Goal: Task Accomplishment & Management: Manage account settings

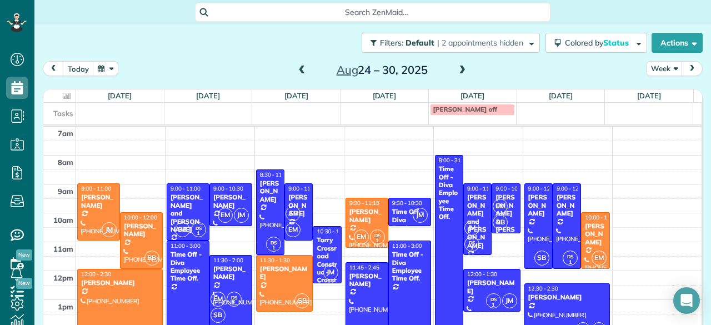
scroll to position [4, 4]
click at [354, 232] on span "EM" at bounding box center [361, 236] width 15 height 15
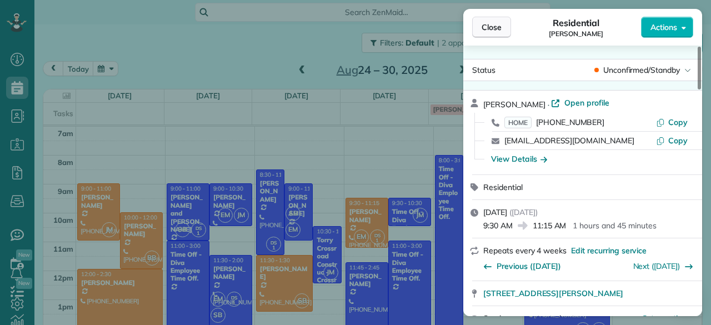
click at [496, 26] on span "Close" at bounding box center [491, 27] width 20 height 11
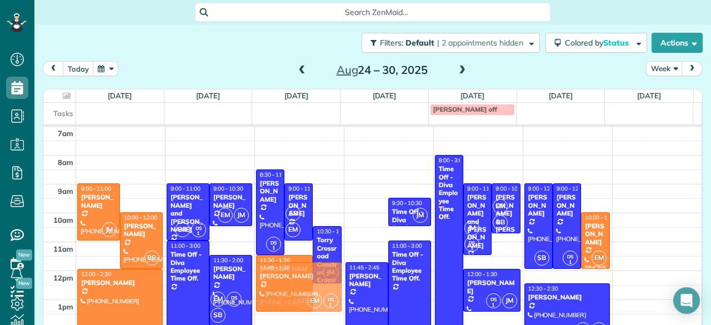
drag, startPoint x: 358, startPoint y: 226, endPoint x: 305, endPoint y: 269, distance: 67.5
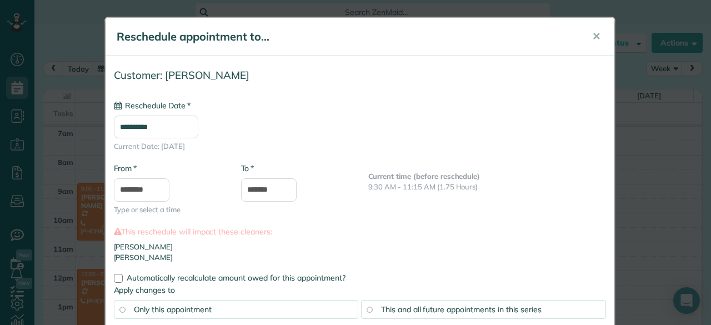
type input "**********"
click at [145, 188] on input "********" at bounding box center [142, 189] width 56 height 23
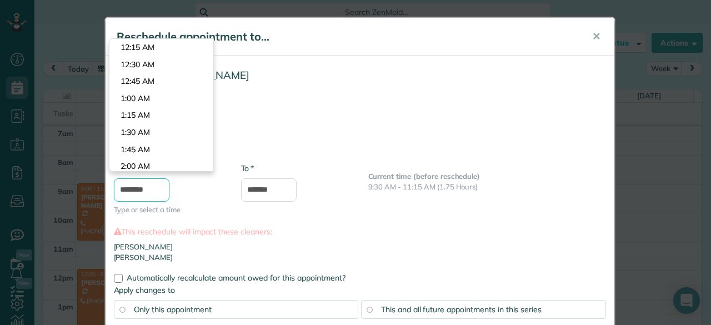
scroll to position [763, 0]
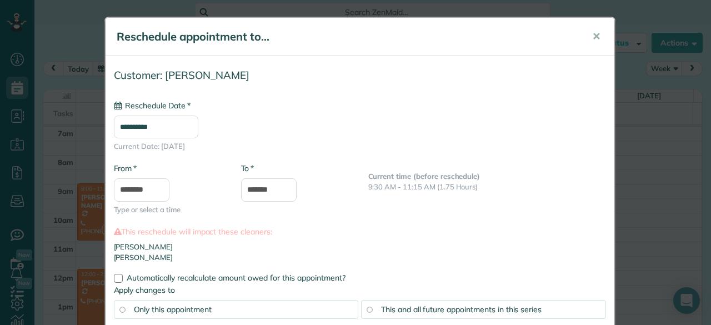
click at [162, 89] on body "Dashboard Scheduling Calendar View List View Dispatch View - Weekly scheduling …" at bounding box center [355, 162] width 711 height 325
click at [144, 190] on input "********" at bounding box center [142, 189] width 56 height 23
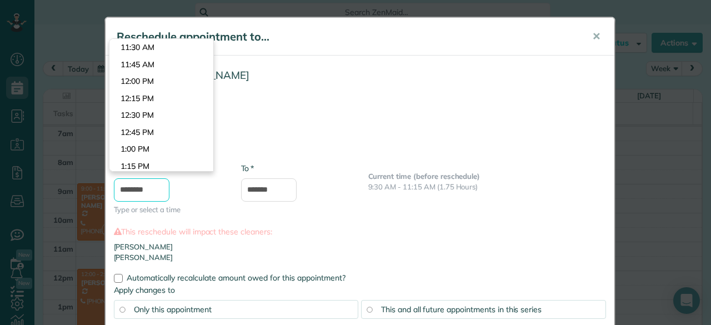
scroll to position [780, 0]
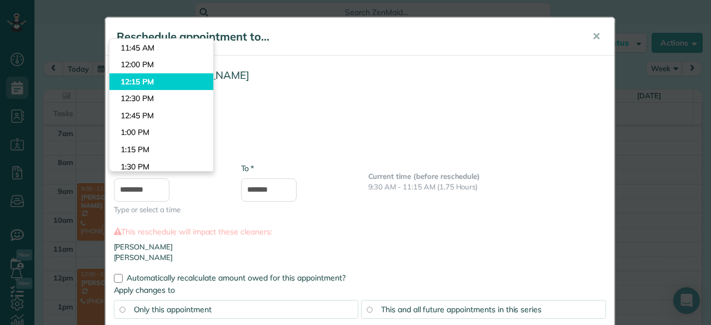
type input "********"
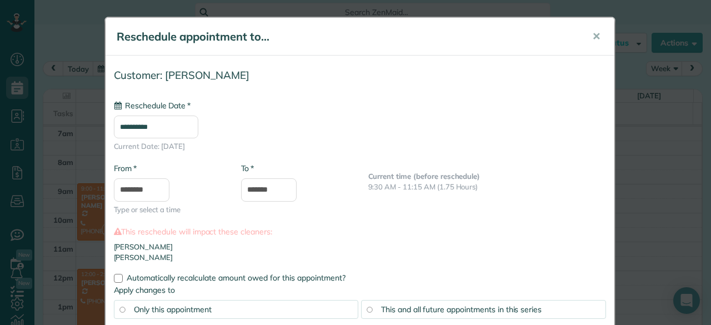
click at [157, 86] on body "Dashboard Scheduling Calendar View List View Dispatch View - Weekly scheduling …" at bounding box center [355, 162] width 711 height 325
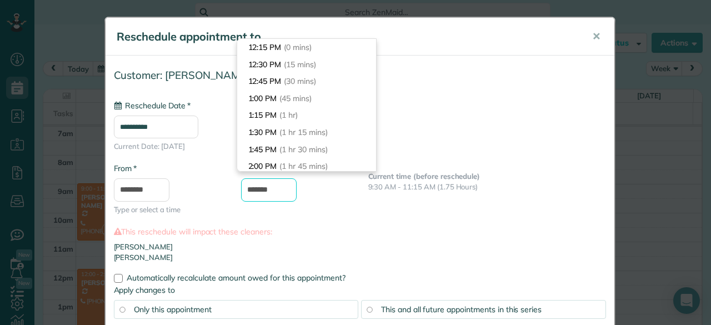
click at [257, 188] on input "*******" at bounding box center [269, 189] width 56 height 23
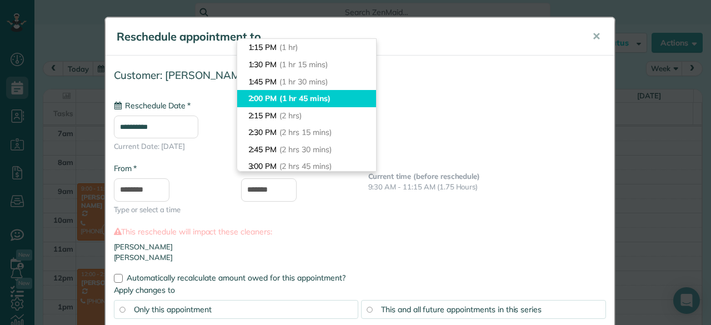
type input "*******"
click at [303, 94] on span "(1 hr 45 mins)" at bounding box center [304, 98] width 51 height 10
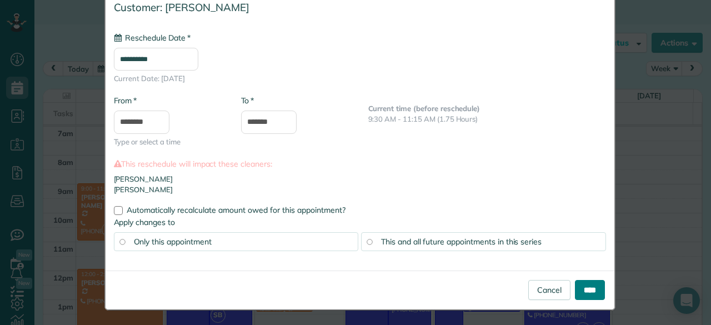
click at [594, 287] on input "****" at bounding box center [590, 290] width 30 height 20
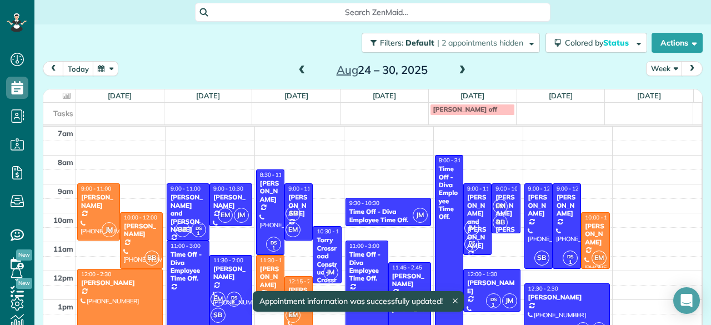
scroll to position [67, 0]
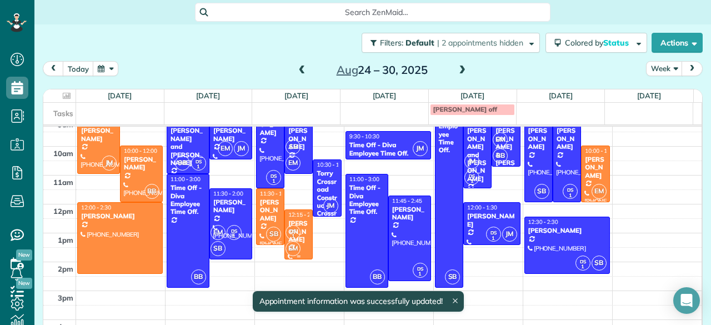
click at [294, 224] on div "DS 1 EM" at bounding box center [297, 240] width 25 height 32
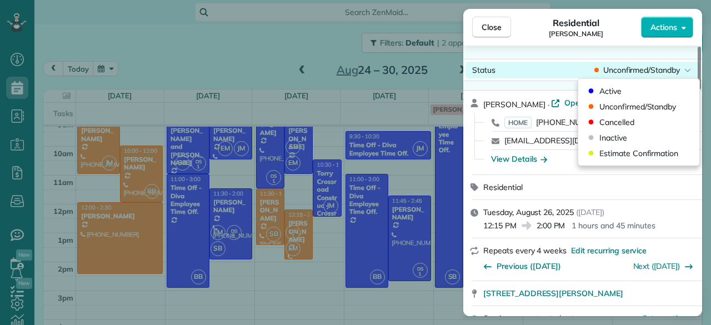
click at [607, 0] on div "Close Residential [PERSON_NAME] Actions Status Unconfirmed/Standby [PERSON_NAME…" at bounding box center [355, 0] width 711 height 0
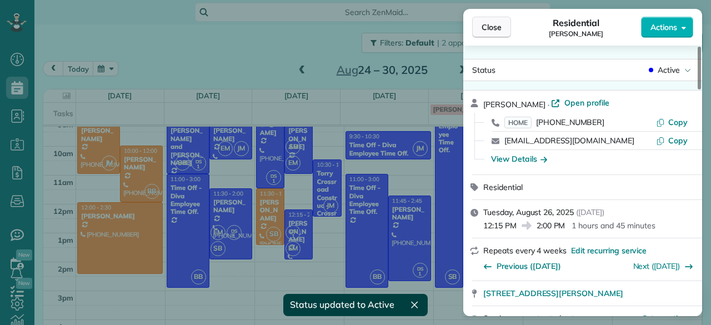
click at [501, 17] on button "Close" at bounding box center [491, 27] width 39 height 21
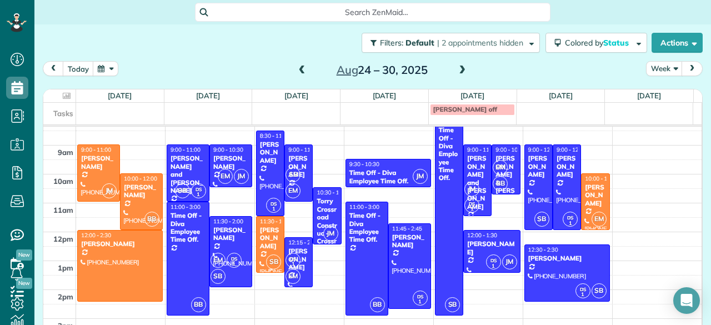
scroll to position [38, 0]
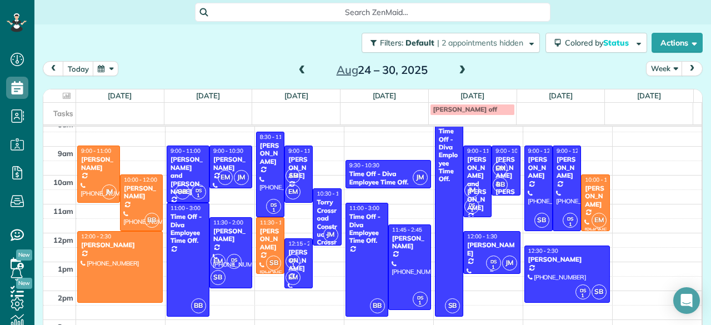
click at [486, 267] on small "1" at bounding box center [493, 267] width 14 height 11
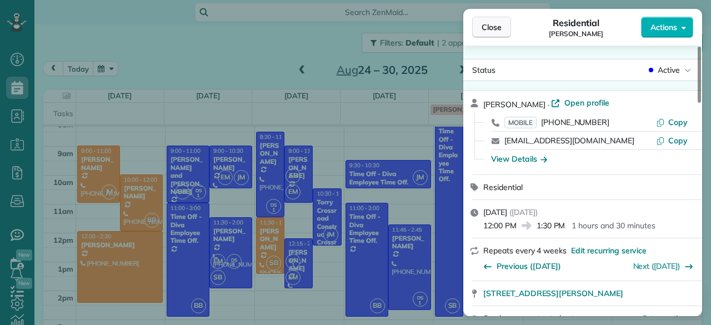
click at [499, 31] on span "Close" at bounding box center [491, 27] width 20 height 11
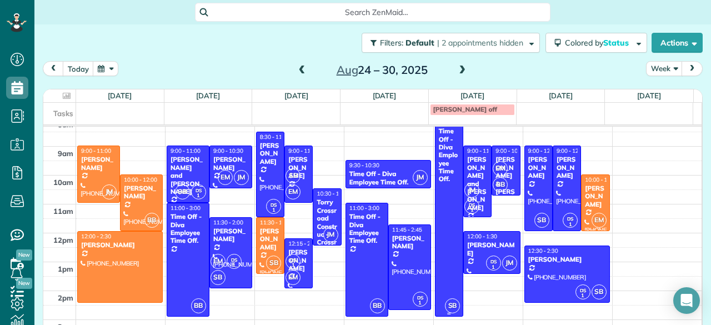
click at [438, 148] on div "Time Off - Diva Employee Time Off." at bounding box center [449, 155] width 22 height 56
click at [0, 0] on div at bounding box center [0, 0] width 0 height 0
drag, startPoint x: 433, startPoint y: 148, endPoint x: 529, endPoint y: 69, distance: 123.8
click at [529, 69] on div "[DATE] Week [DATE] – [DATE]" at bounding box center [373, 71] width 660 height 21
click at [242, 170] on div "EM JM" at bounding box center [233, 177] width 32 height 16
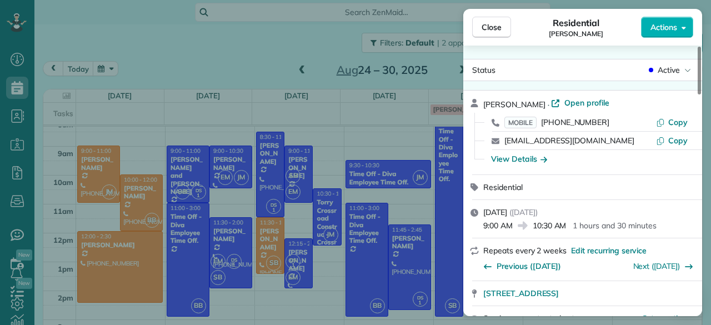
scroll to position [173, 0]
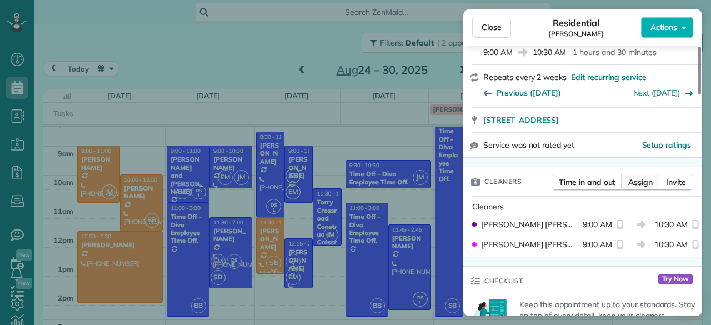
click at [636, 184] on span "Assign" at bounding box center [640, 182] width 24 height 11
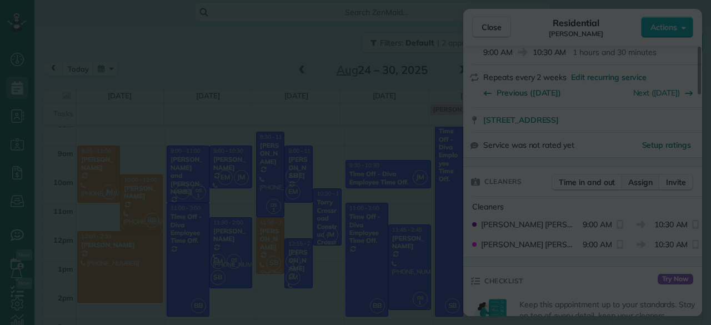
scroll to position [0, 0]
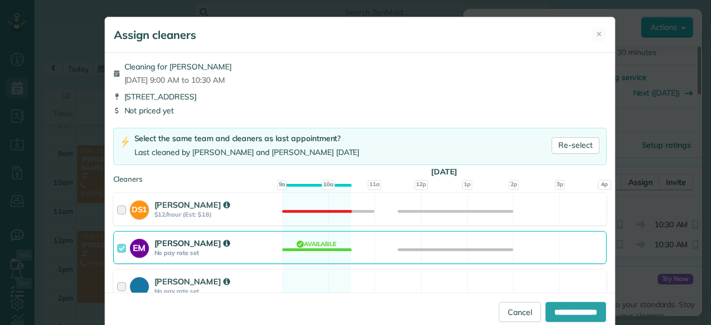
click at [183, 249] on strong "No pay rate set" at bounding box center [216, 253] width 124 height 8
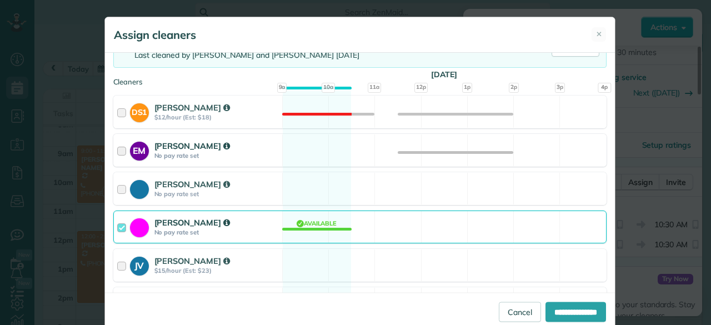
scroll to position [98, 0]
click at [198, 259] on strong "[PERSON_NAME]" at bounding box center [192, 260] width 76 height 11
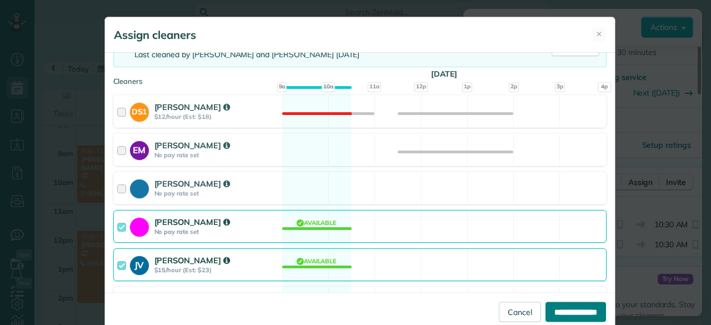
click at [545, 314] on input "**********" at bounding box center [575, 311] width 61 height 20
type input "**********"
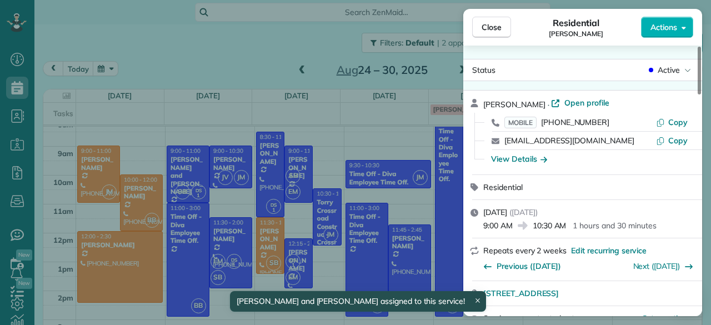
click at [229, 256] on div "Close Residential [PERSON_NAME] Actions Status Active [PERSON_NAME] · Open prof…" at bounding box center [355, 162] width 711 height 325
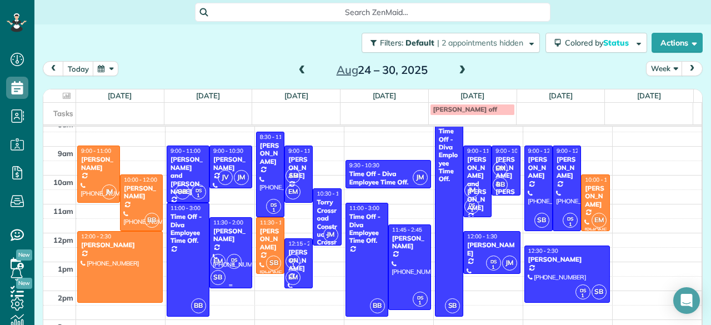
click at [228, 233] on div "[PERSON_NAME]" at bounding box center [231, 235] width 36 height 16
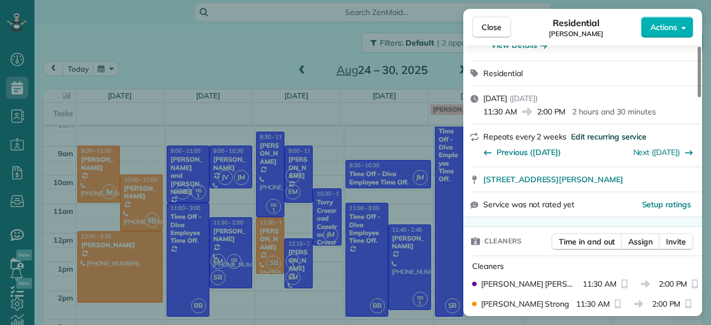
scroll to position [115, 0]
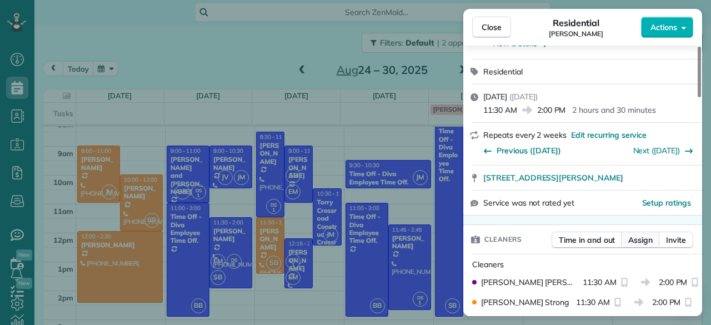
click at [634, 239] on span "Assign" at bounding box center [640, 239] width 24 height 11
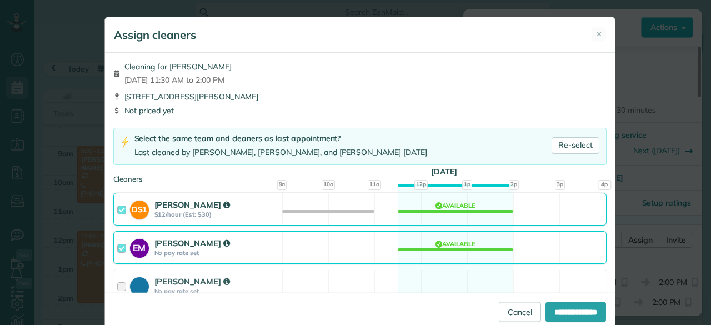
click at [215, 249] on strong "No pay rate set" at bounding box center [216, 253] width 124 height 8
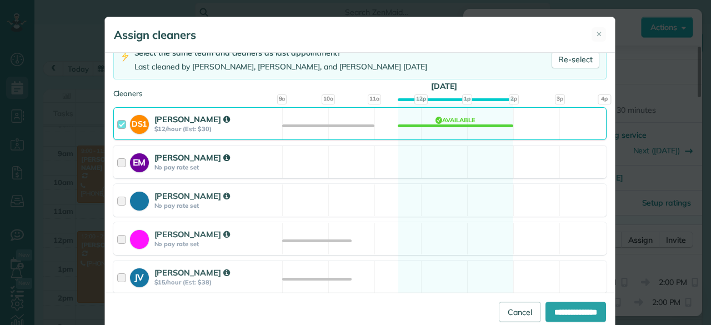
scroll to position [127, 0]
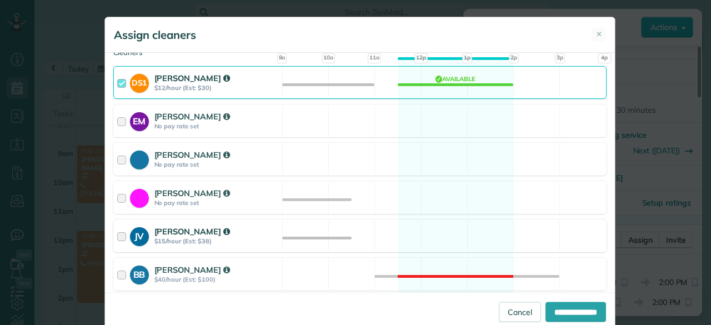
click at [213, 237] on strong "$15/hour (Est: $38)" at bounding box center [216, 241] width 124 height 8
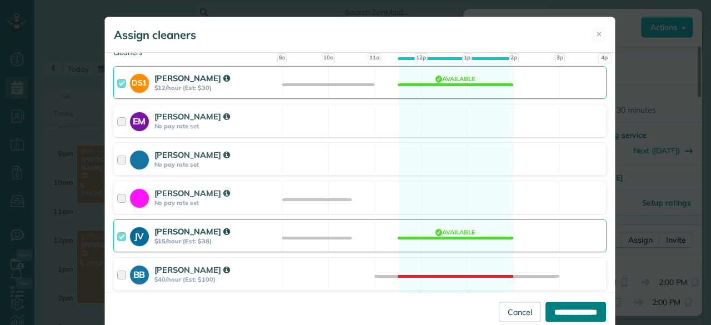
click at [561, 319] on input "**********" at bounding box center [575, 311] width 61 height 20
type input "**********"
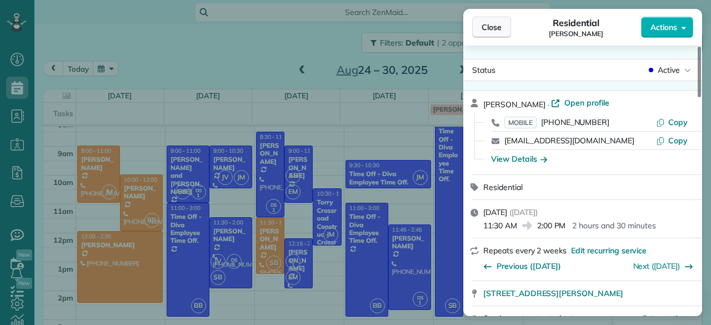
click at [489, 24] on span "Close" at bounding box center [491, 27] width 20 height 11
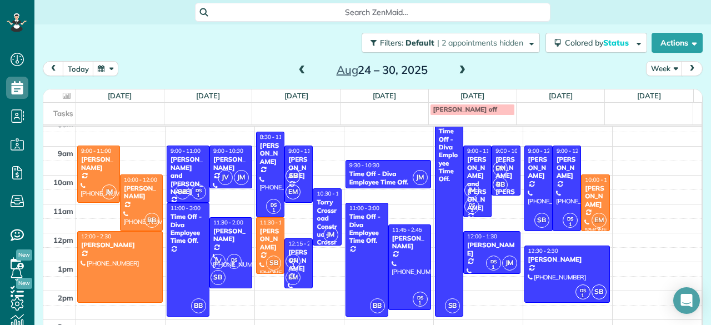
click at [461, 69] on span at bounding box center [462, 71] width 12 height 10
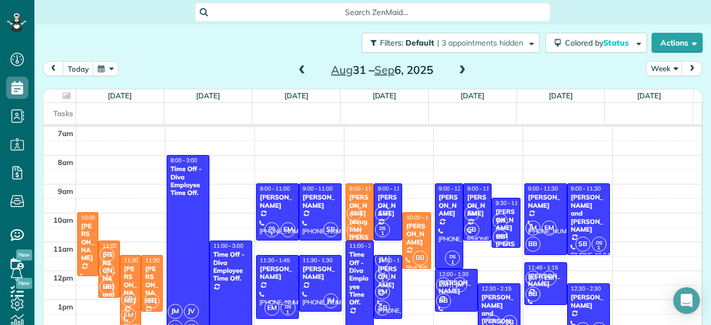
click at [492, 232] on span "BB" at bounding box center [499, 236] width 15 height 15
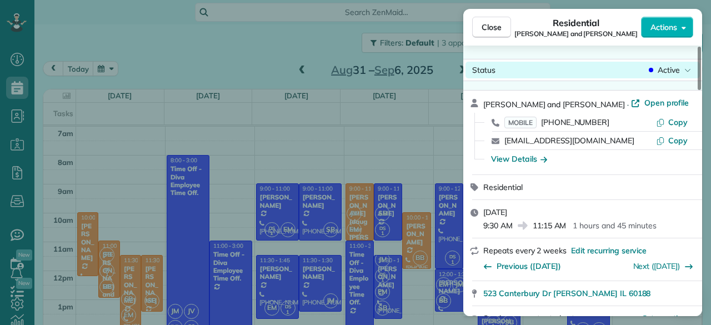
click at [648, 74] on icon at bounding box center [650, 69] width 4 height 11
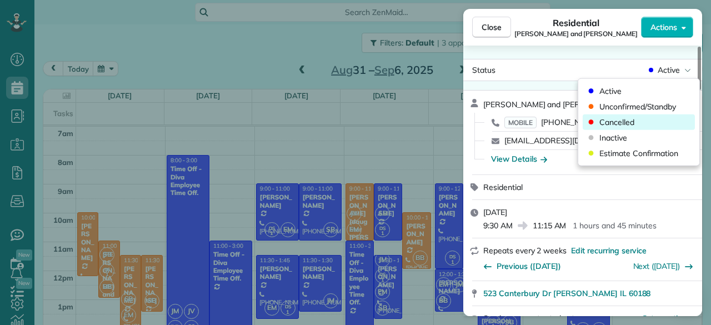
click at [634, 114] on div "Cancelled" at bounding box center [638, 122] width 112 height 16
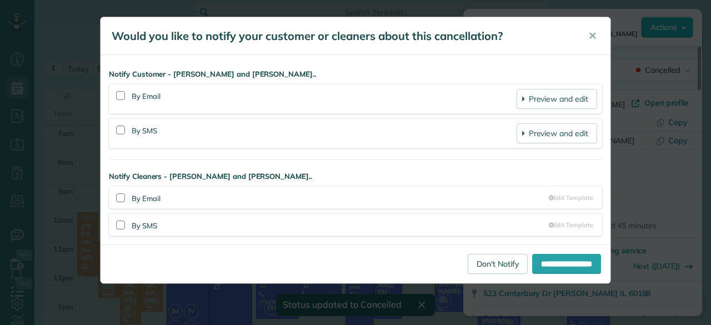
click at [497, 250] on div "**********" at bounding box center [355, 263] width 510 height 39
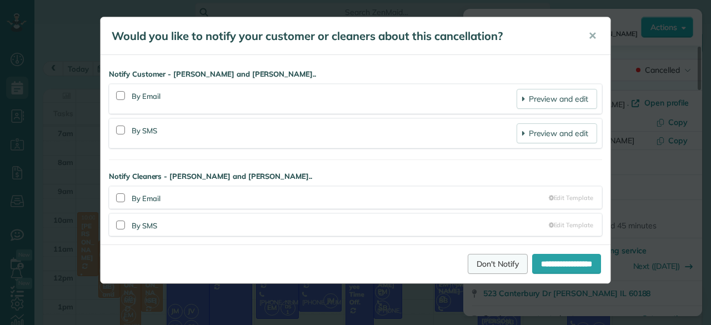
click at [493, 264] on link "Don't Notify" at bounding box center [497, 264] width 60 height 20
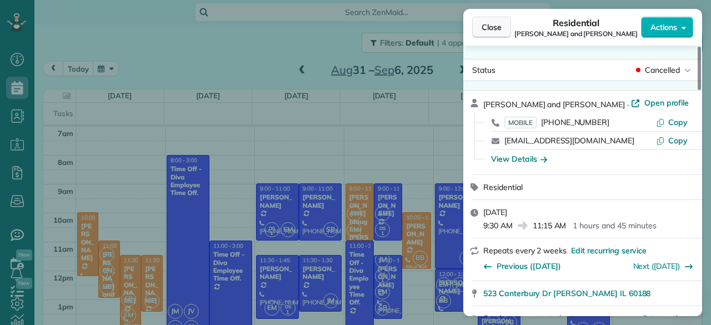
click at [490, 28] on span "Close" at bounding box center [491, 27] width 20 height 11
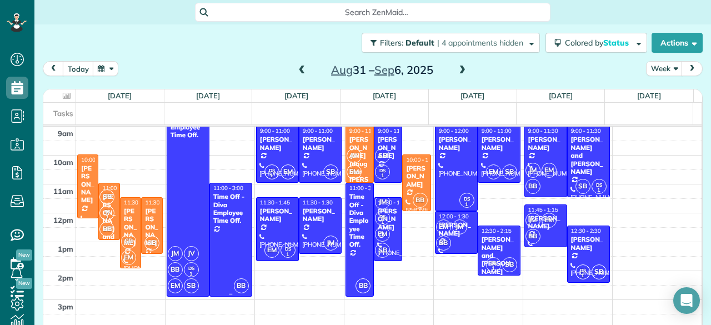
scroll to position [49, 0]
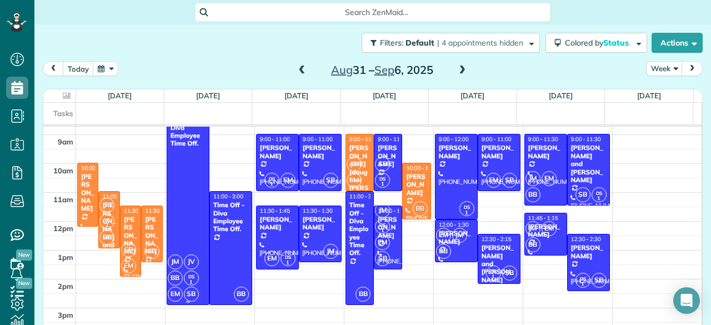
click at [198, 222] on div at bounding box center [188, 205] width 42 height 198
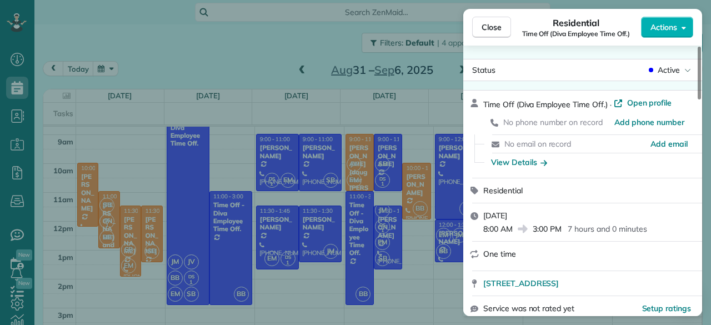
scroll to position [175, 0]
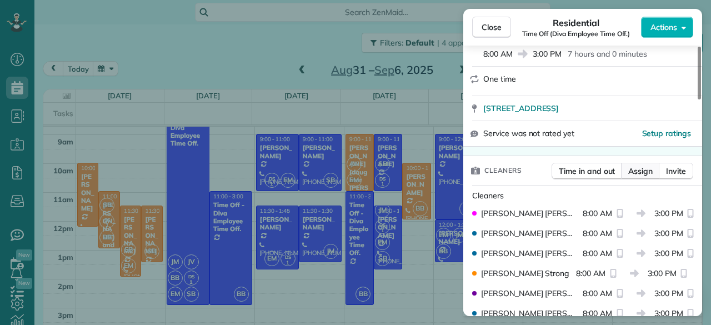
click at [645, 175] on span "Assign" at bounding box center [640, 170] width 24 height 11
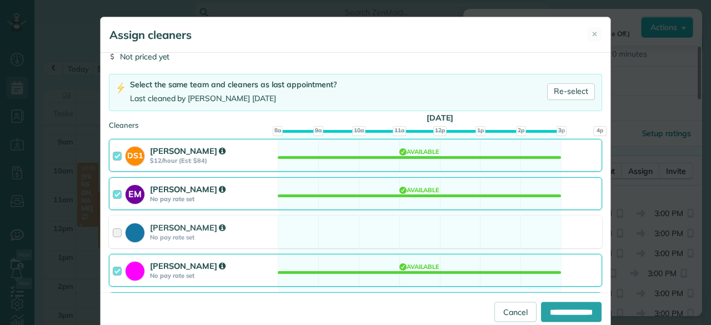
scroll to position [54, 0]
click at [391, 227] on div "[PERSON_NAME] No pay rate set Available" at bounding box center [355, 231] width 493 height 33
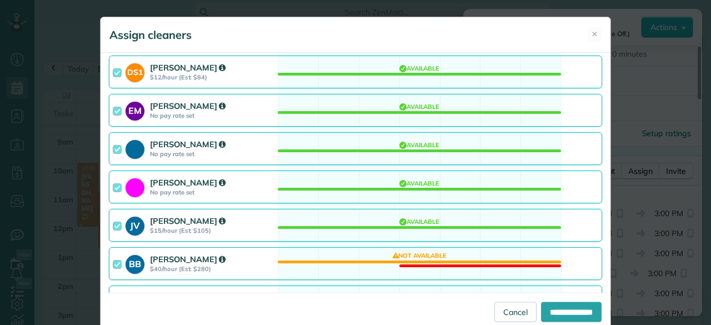
scroll to position [138, 0]
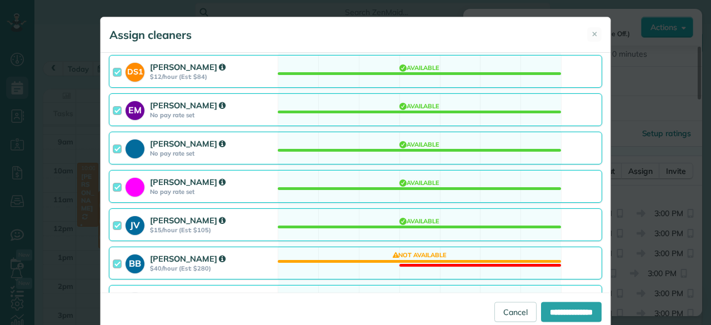
click at [358, 258] on div "BB [PERSON_NAME] $40/hour (Est: $280) Not available" at bounding box center [355, 263] width 493 height 33
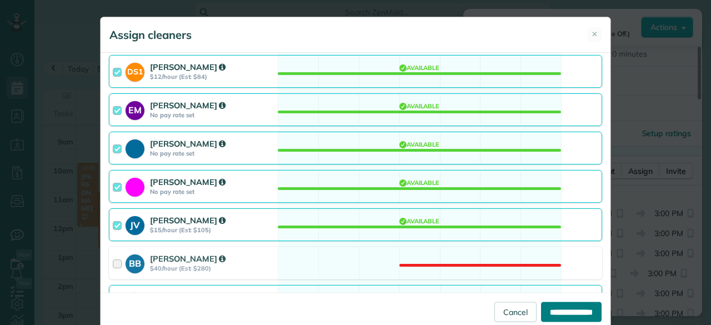
click at [545, 308] on input "**********" at bounding box center [571, 311] width 61 height 20
type input "**********"
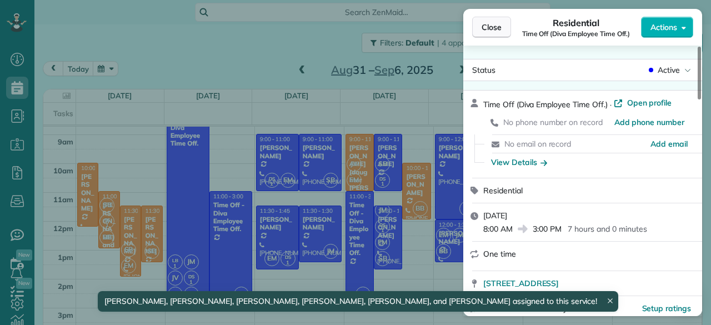
click at [502, 31] on button "Close" at bounding box center [491, 27] width 39 height 21
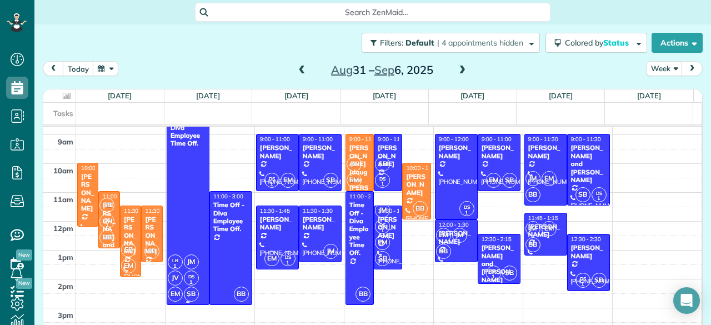
click at [171, 266] on small "1" at bounding box center [175, 266] width 14 height 11
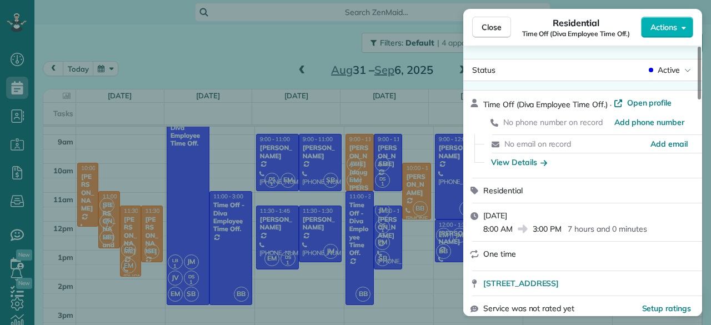
click at [559, 182] on div "Residential" at bounding box center [582, 190] width 239 height 24
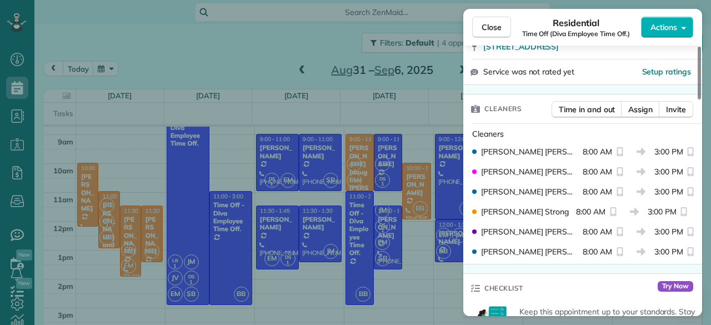
scroll to position [238, 0]
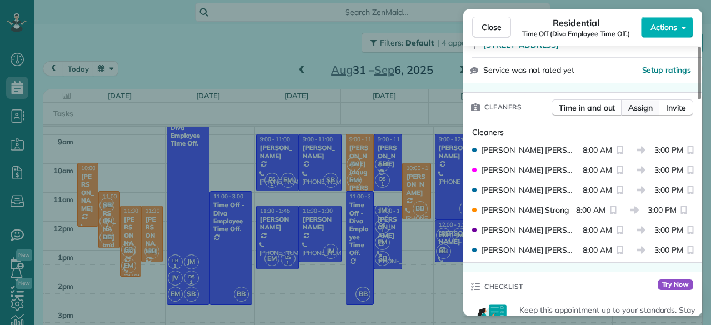
click at [640, 107] on span "Assign" at bounding box center [640, 107] width 24 height 11
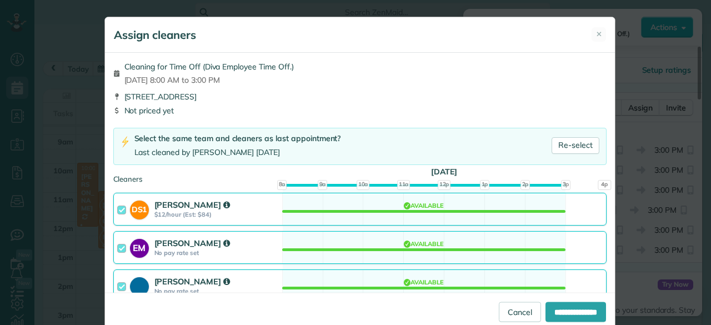
click at [220, 276] on strong "[PERSON_NAME]" at bounding box center [192, 281] width 76 height 11
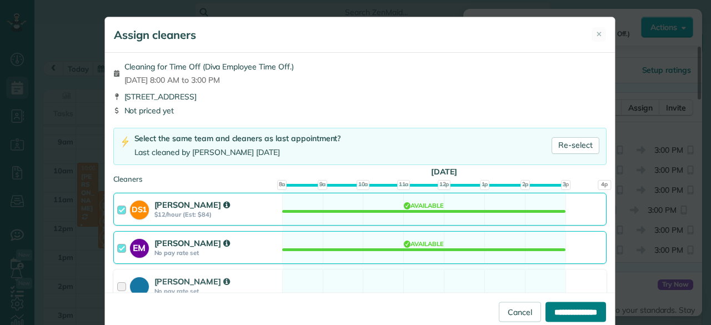
click at [570, 316] on input "**********" at bounding box center [575, 311] width 61 height 20
type input "**********"
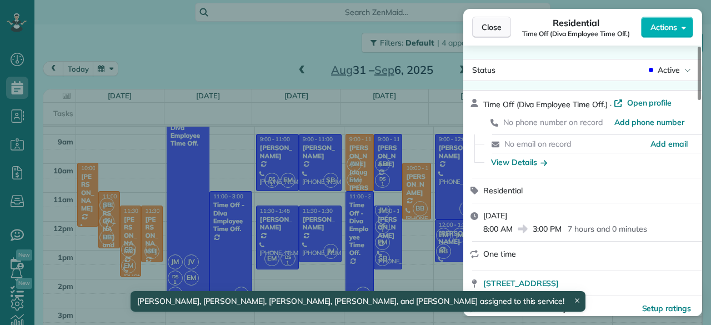
click at [482, 22] on span "Close" at bounding box center [491, 27] width 20 height 11
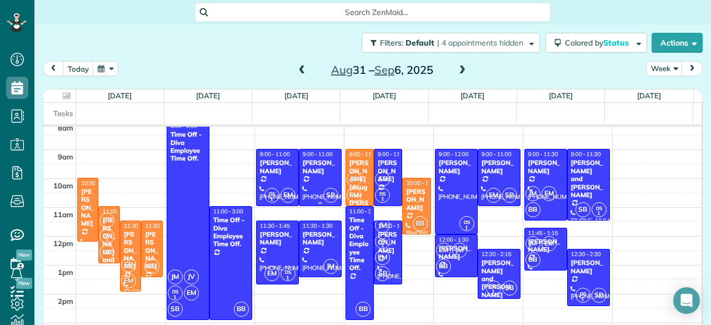
scroll to position [33, 0]
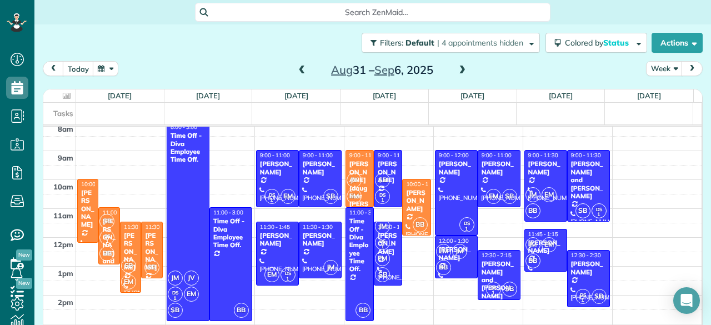
click at [297, 68] on span at bounding box center [302, 71] width 12 height 10
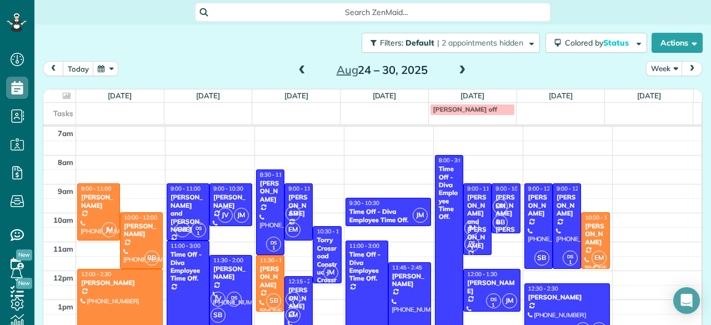
click at [584, 238] on div "[PERSON_NAME]" at bounding box center [595, 234] width 22 height 24
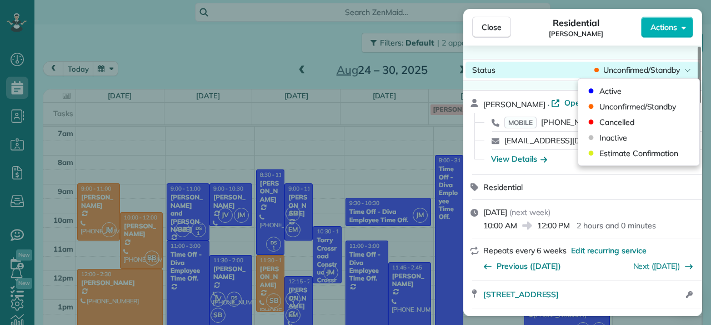
click at [611, 75] on span "Unconfirmed/Standby" at bounding box center [641, 69] width 77 height 11
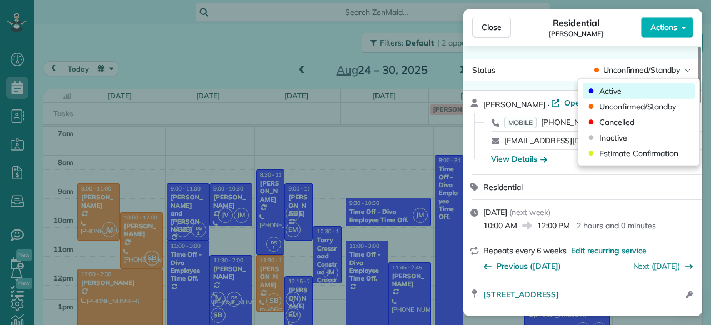
click at [613, 87] on span "Active" at bounding box center [610, 91] width 22 height 11
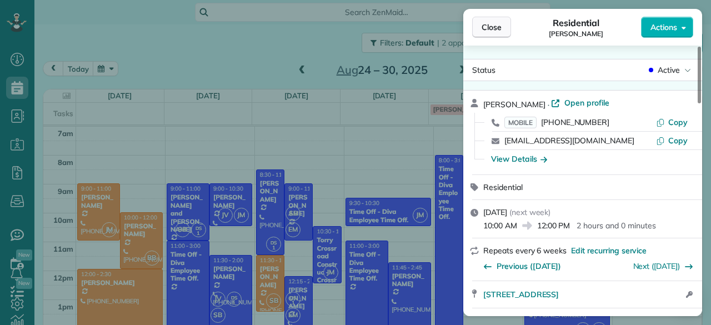
click at [488, 37] on button "Close" at bounding box center [491, 27] width 39 height 21
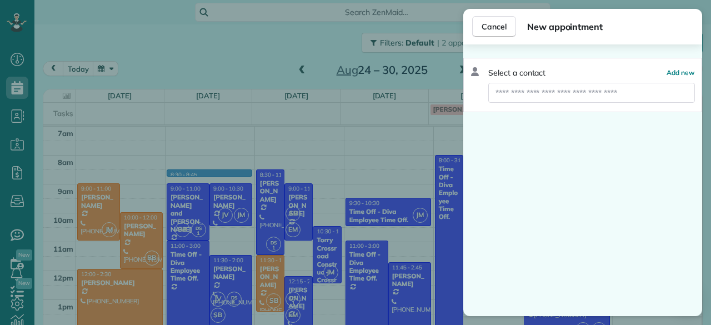
click at [491, 14] on div "Cancel New appointment" at bounding box center [582, 27] width 239 height 36
click at [492, 27] on span "Cancel" at bounding box center [493, 26] width 25 height 11
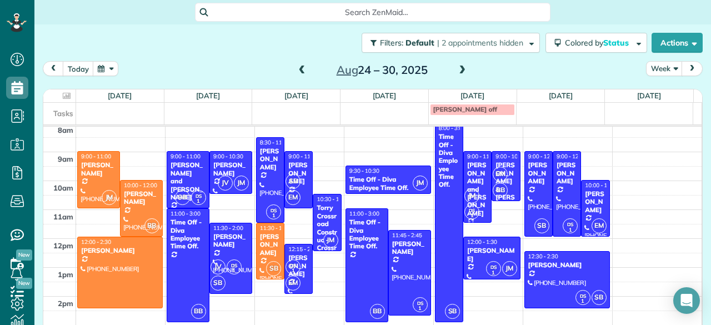
scroll to position [33, 0]
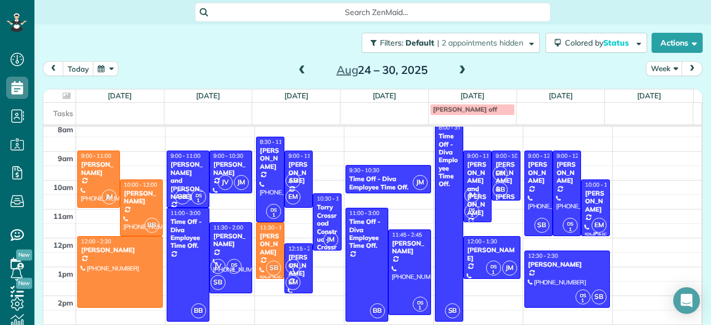
click at [584, 212] on div "[PERSON_NAME]" at bounding box center [595, 201] width 22 height 24
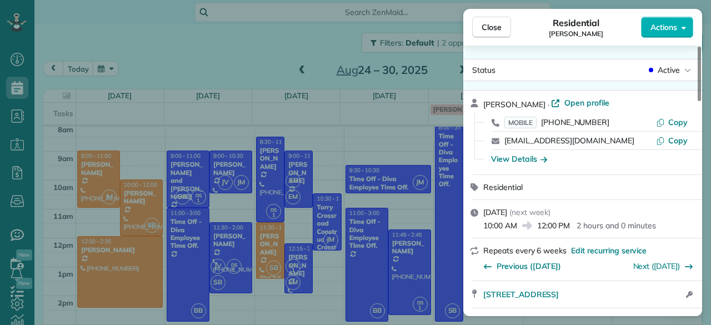
click at [551, 212] on span "( next week )" at bounding box center [530, 212] width 42 height 10
click at [502, 22] on button "Close" at bounding box center [491, 27] width 39 height 21
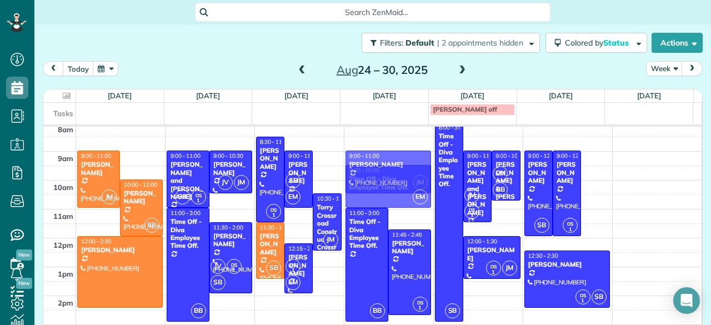
drag, startPoint x: 584, startPoint y: 197, endPoint x: 391, endPoint y: 168, distance: 195.4
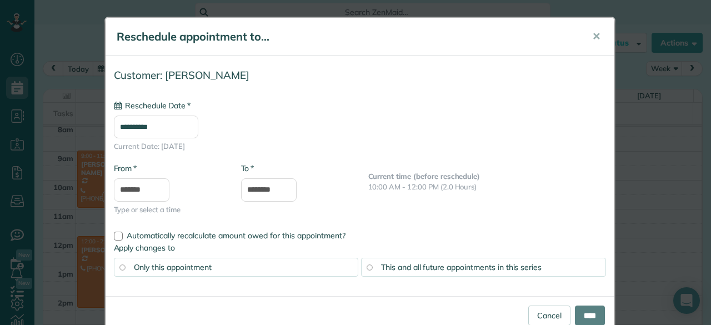
type input "**********"
click at [581, 308] on input "****" at bounding box center [590, 315] width 30 height 20
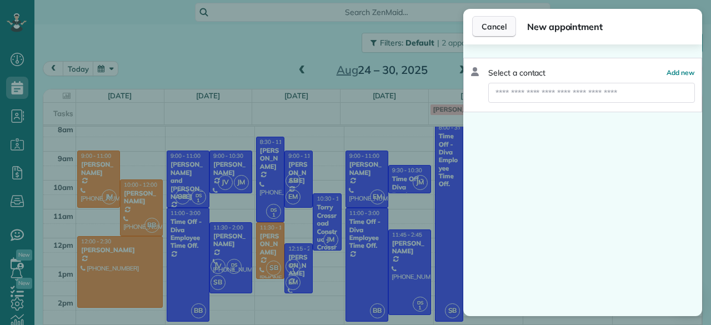
click at [482, 24] on span "Cancel" at bounding box center [493, 26] width 25 height 11
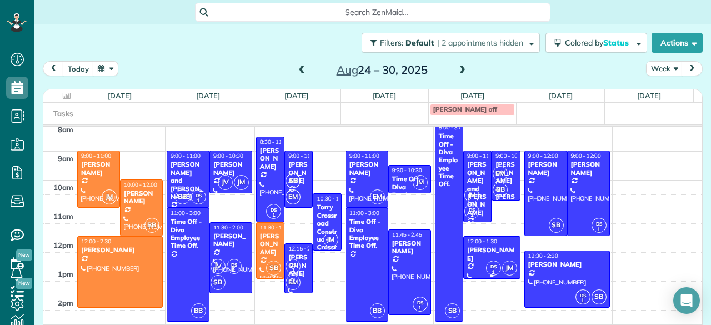
click at [484, 243] on span "12:00 - 1:30" at bounding box center [482, 241] width 30 height 7
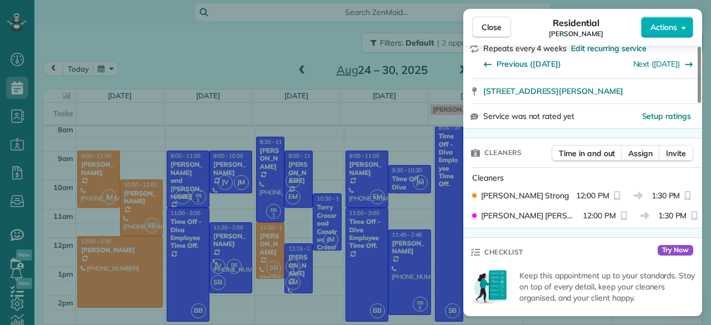
scroll to position [210, 0]
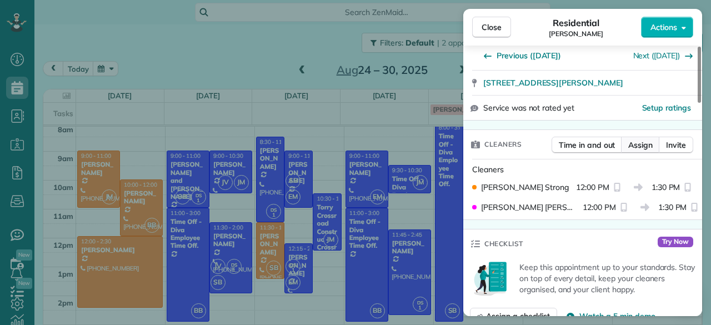
click at [640, 141] on span "Assign" at bounding box center [640, 144] width 24 height 11
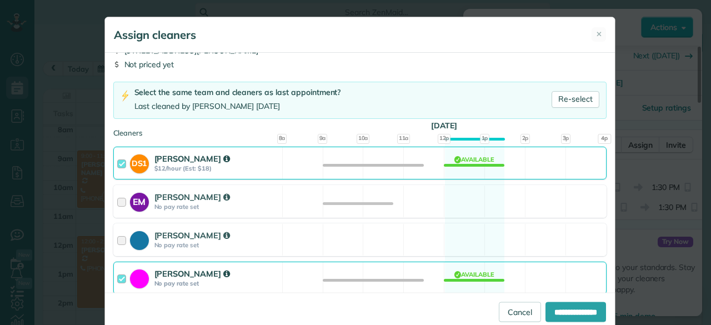
scroll to position [47, 0]
click at [599, 31] on button "✕" at bounding box center [598, 34] width 14 height 14
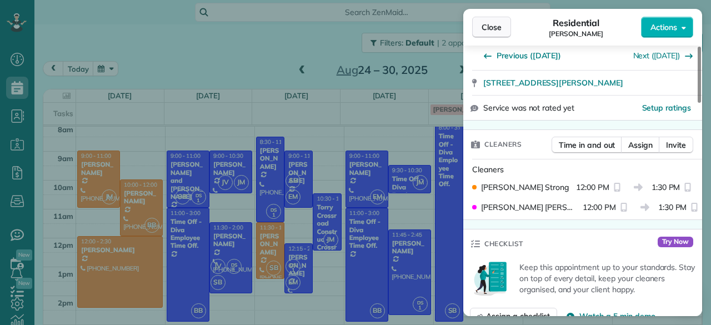
click at [477, 34] on button "Close" at bounding box center [491, 27] width 39 height 21
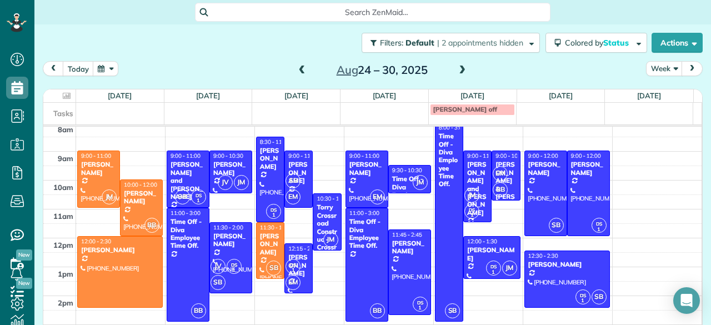
click at [143, 28] on div "Filters: Default | 2 appointments hidden Colored by Status Color by Cleaner Col…" at bounding box center [372, 42] width 676 height 37
click at [469, 200] on div "JM DS 1" at bounding box center [476, 203] width 25 height 32
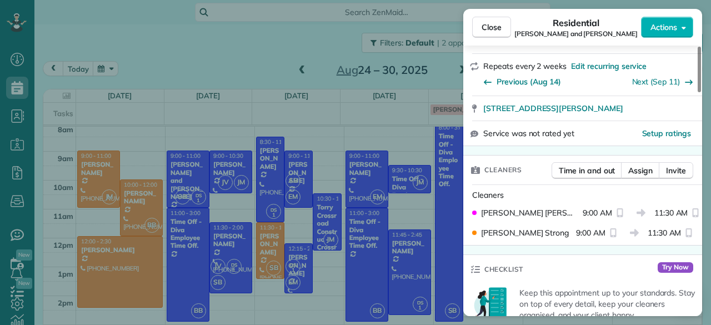
scroll to position [238, 0]
drag, startPoint x: 644, startPoint y: 170, endPoint x: 638, endPoint y: 150, distance: 20.7
click at [638, 161] on div "Time in and out Assign Invite" at bounding box center [622, 172] width 142 height 22
click at [638, 161] on button "Assign" at bounding box center [640, 169] width 39 height 17
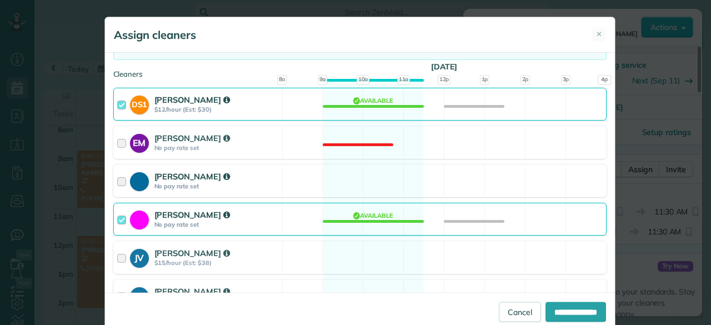
scroll to position [105, 0]
click at [261, 260] on strong "$15/hour (Est: $38)" at bounding box center [216, 262] width 124 height 8
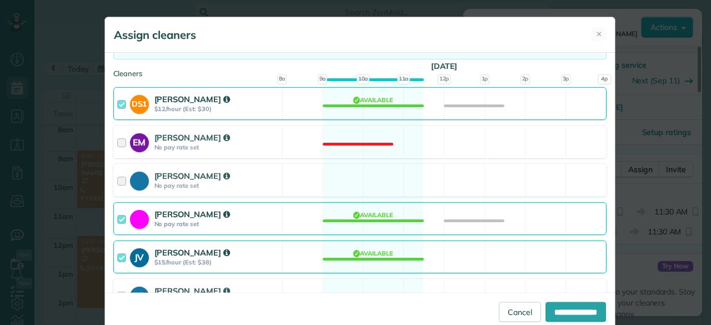
click at [264, 220] on strong "No pay rate set" at bounding box center [216, 224] width 124 height 8
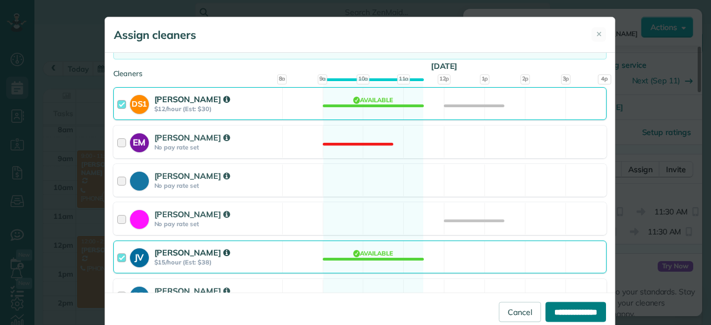
click at [572, 314] on input "**********" at bounding box center [575, 311] width 61 height 20
type input "**********"
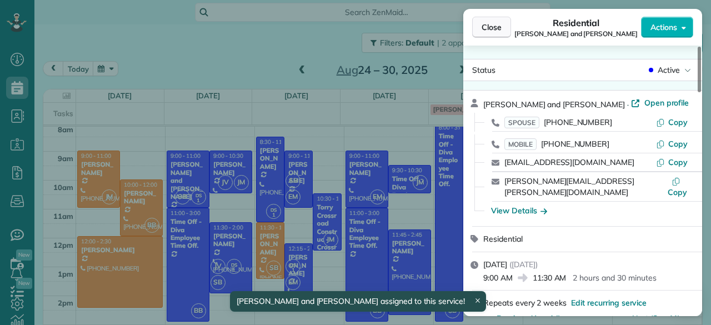
click at [509, 31] on button "Close" at bounding box center [491, 27] width 39 height 21
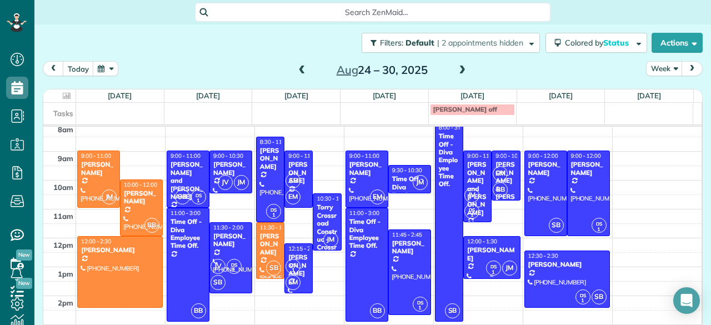
click at [486, 267] on small "1" at bounding box center [493, 272] width 14 height 11
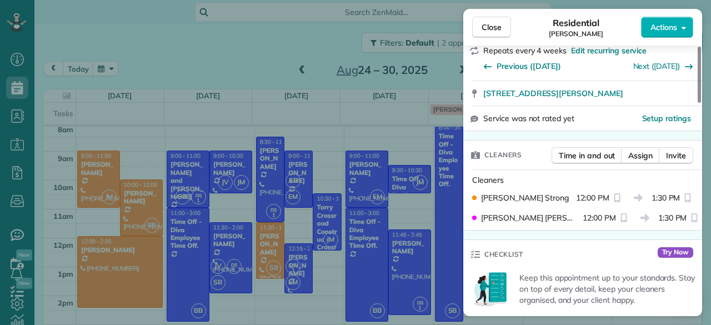
scroll to position [196, 0]
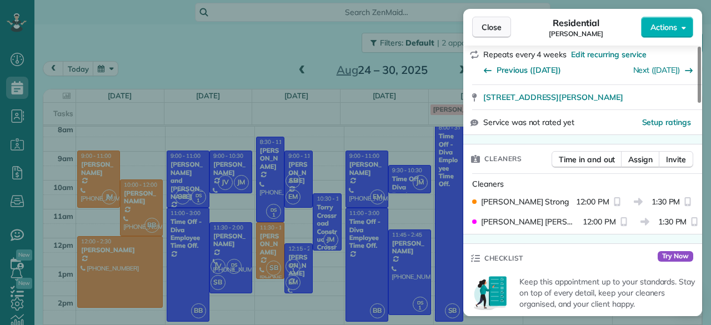
click at [484, 27] on span "Close" at bounding box center [491, 27] width 20 height 11
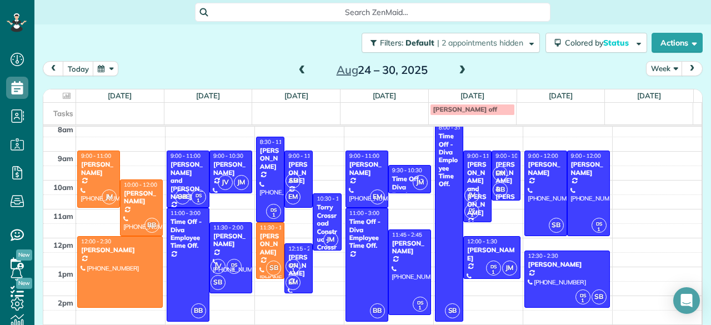
click at [210, 44] on div "Filters: Default | 2 appointments hidden Colored by Status Color by Cleaner Col…" at bounding box center [372, 42] width 676 height 37
click at [460, 71] on span at bounding box center [462, 71] width 12 height 10
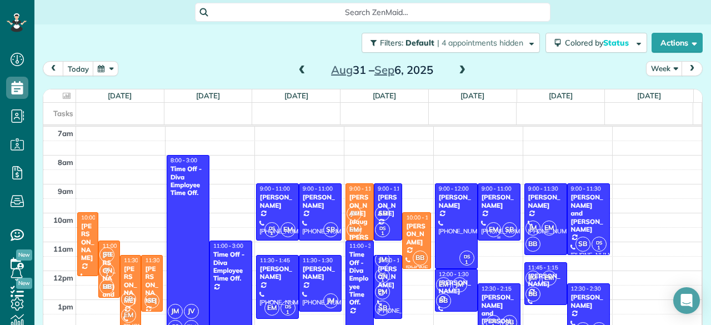
click at [488, 214] on div at bounding box center [499, 212] width 42 height 56
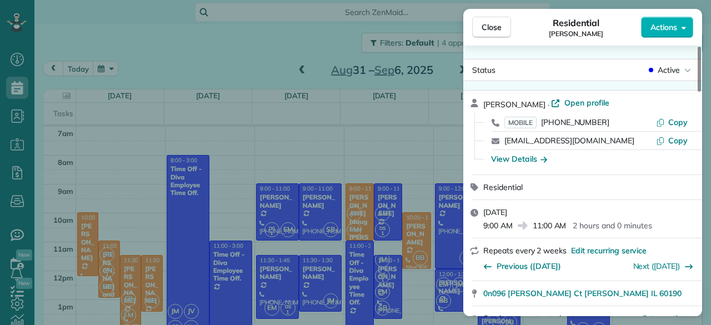
click at [491, 26] on span "Close" at bounding box center [491, 27] width 20 height 11
